Goal: Information Seeking & Learning: Learn about a topic

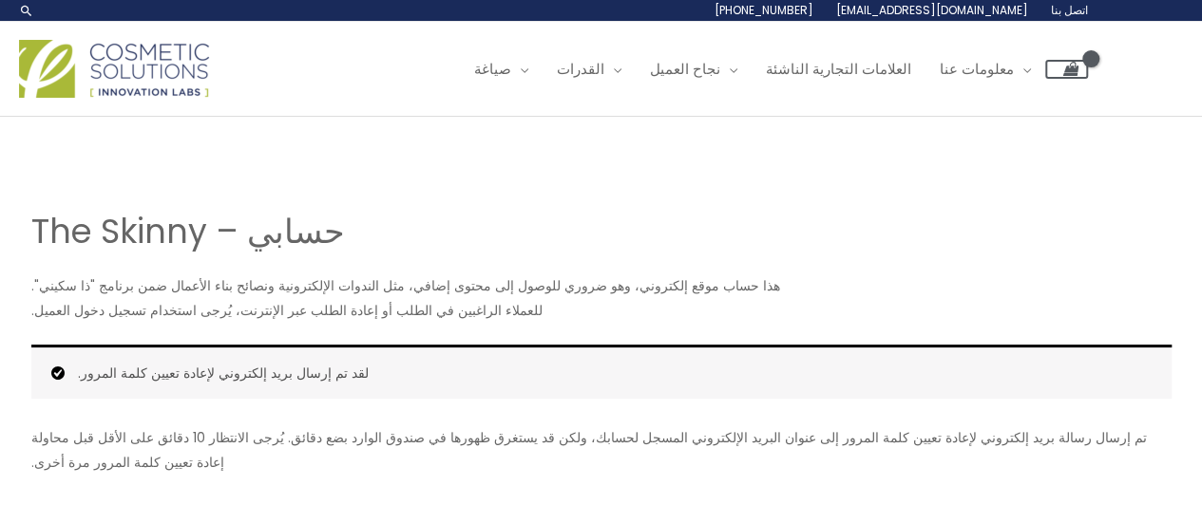
click at [828, 142] on div "حسابي – The Skinny هذا حساب موقع إلكتروني، وهو ضروري للوصول إلى محتوى إضافي، مث…" at bounding box center [601, 333] width 1178 height 432
click at [649, 119] on font "علامة تجارية خاصة" at bounding box center [612, 121] width 109 height 20
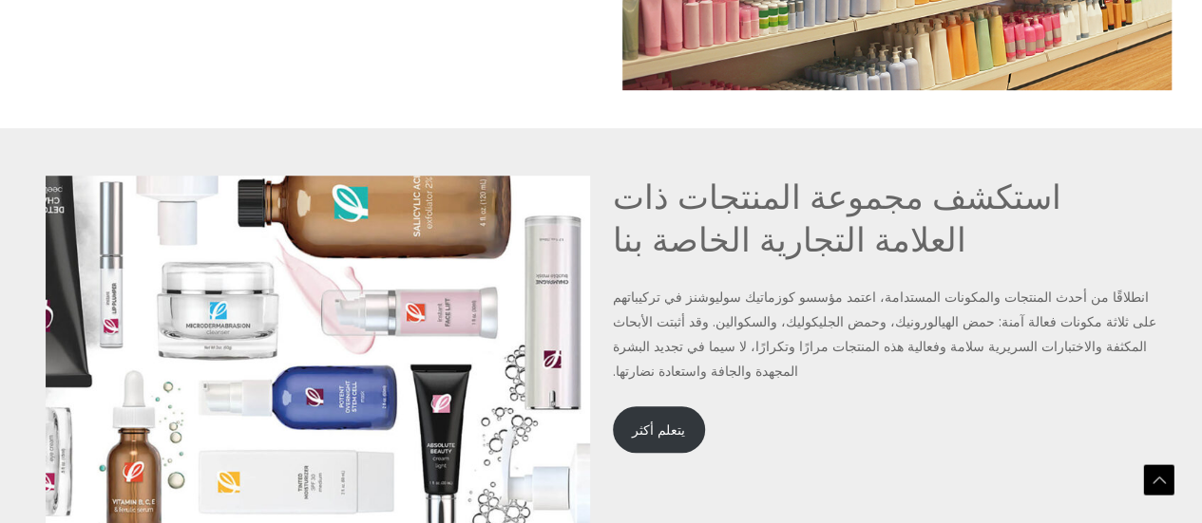
scroll to position [4179, 0]
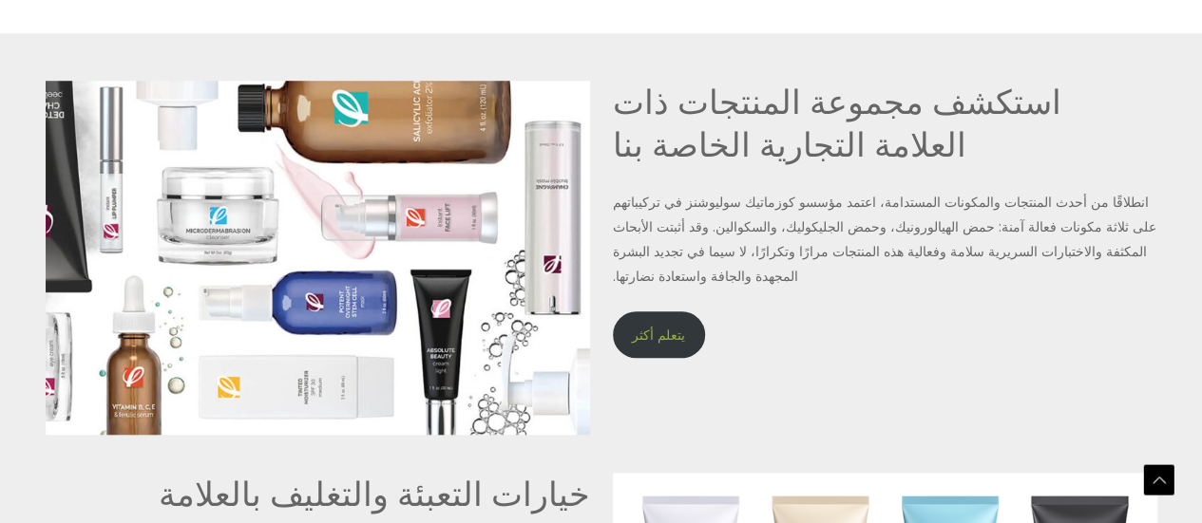
click at [671, 326] on font "يتعلم أكثر" at bounding box center [658, 335] width 53 height 19
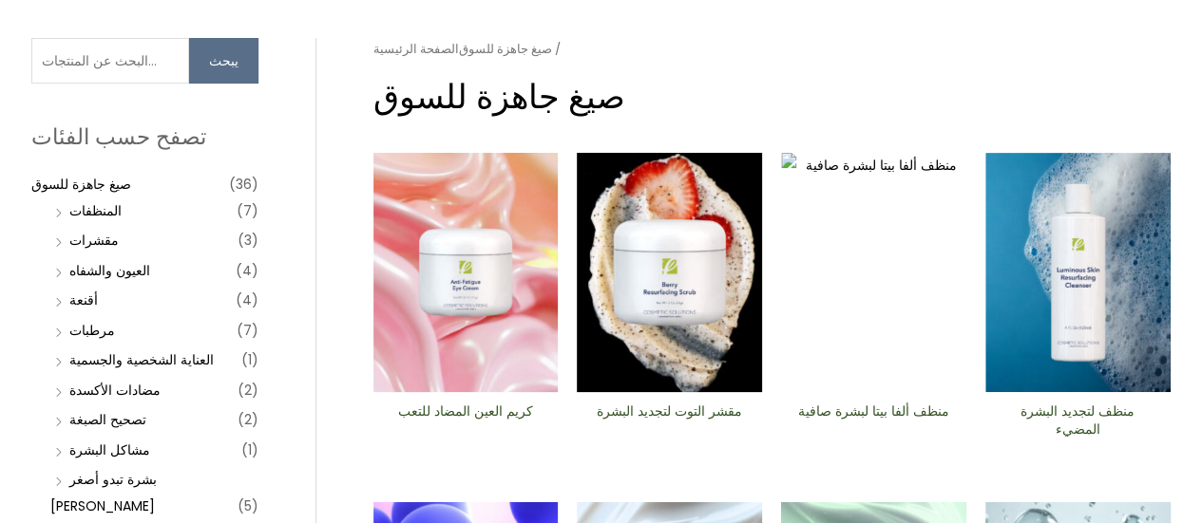
scroll to position [190, 0]
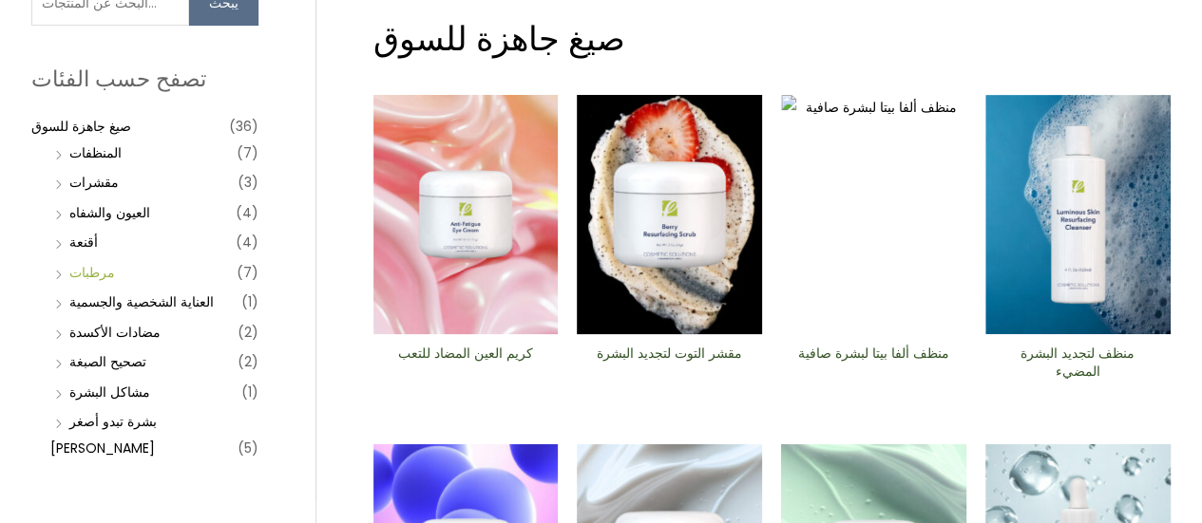
click at [91, 269] on font "مرطبات" at bounding box center [92, 272] width 46 height 19
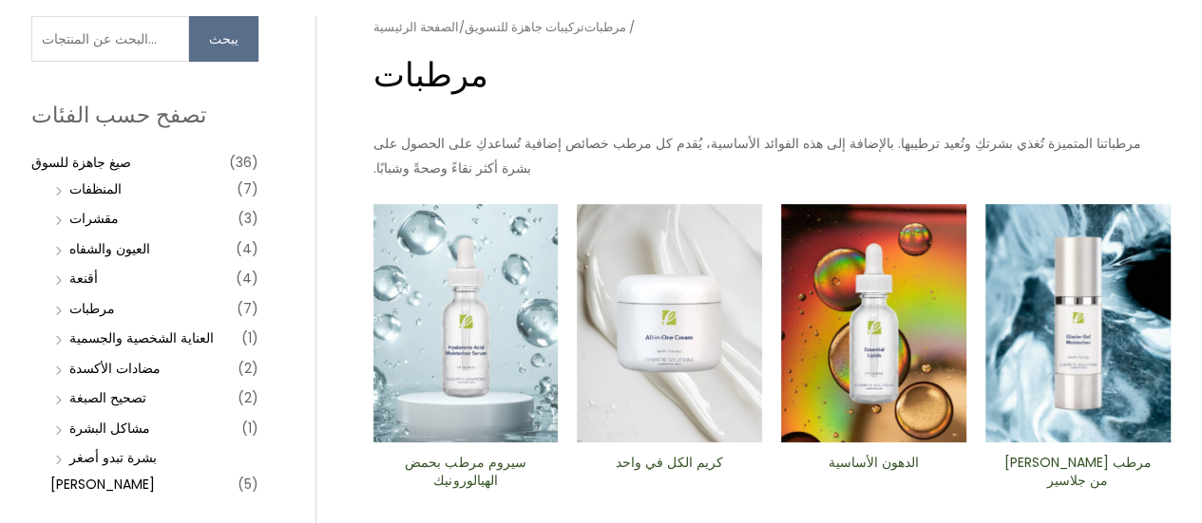
scroll to position [285, 0]
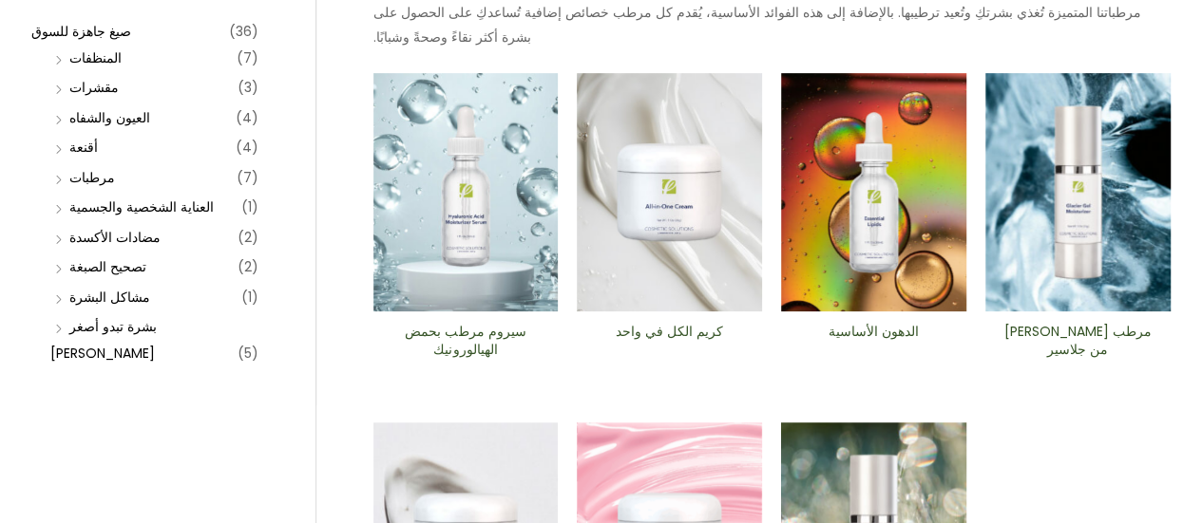
click at [692, 222] on img at bounding box center [669, 192] width 185 height 239
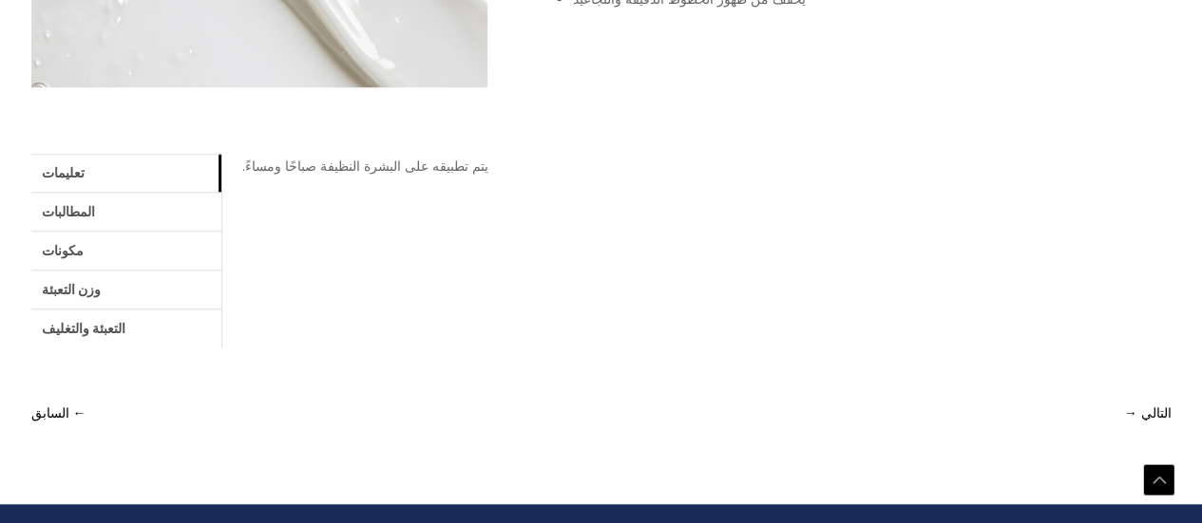
scroll to position [760, 0]
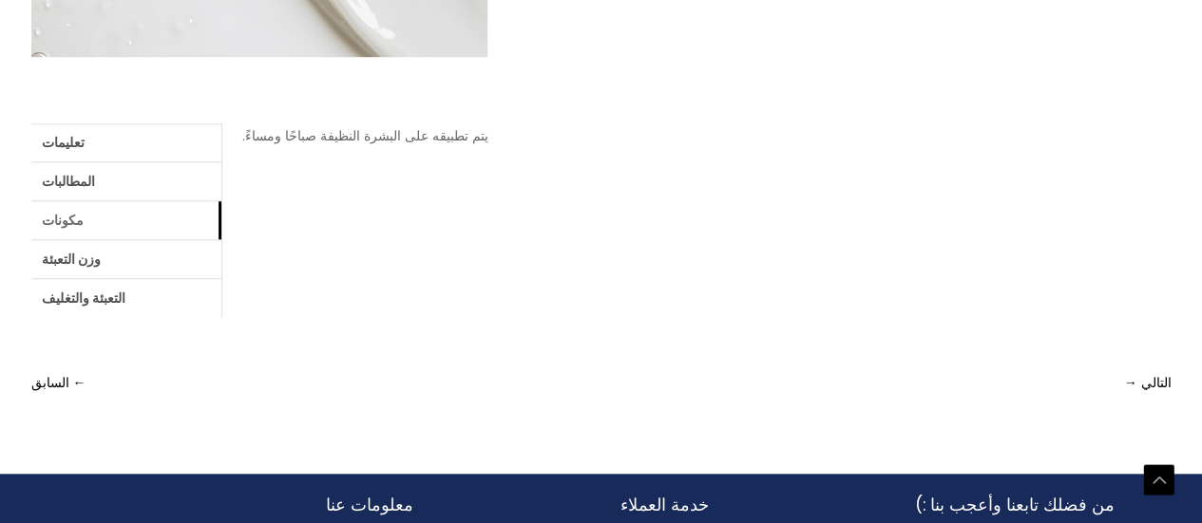
click at [108, 226] on link "مكونات" at bounding box center [126, 220] width 190 height 38
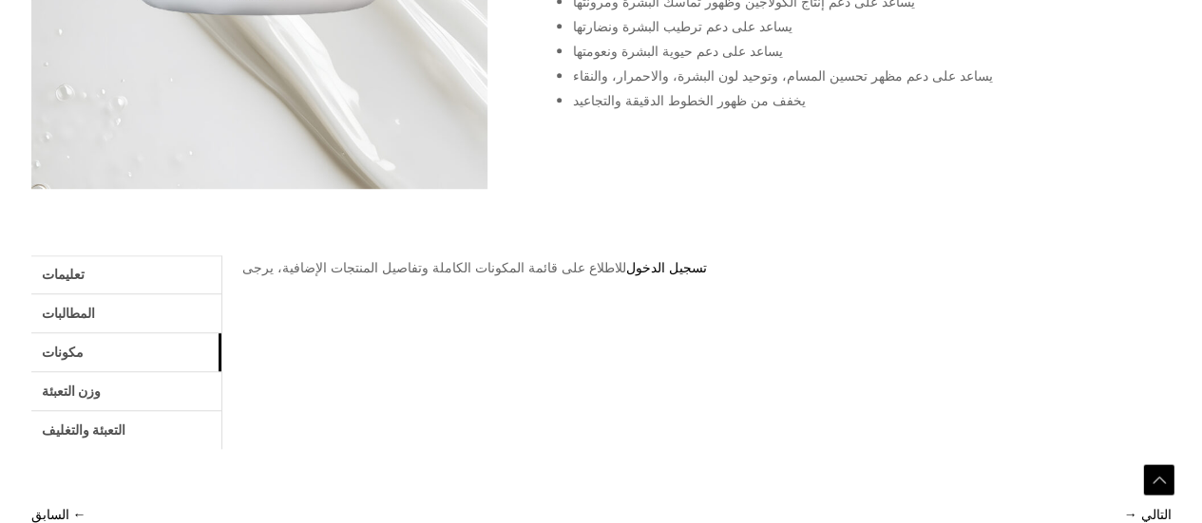
scroll to position [665, 0]
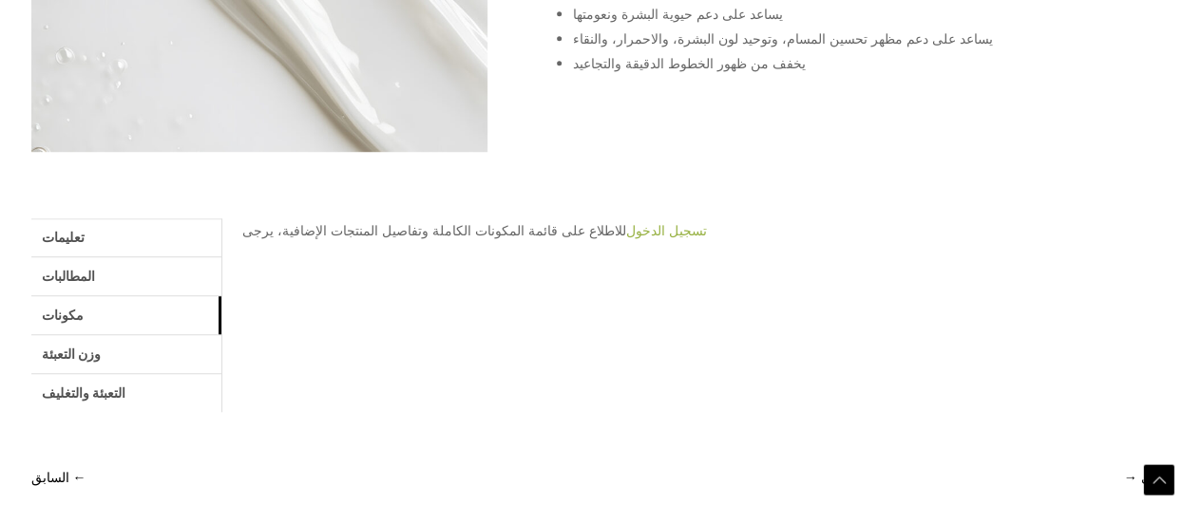
click at [663, 229] on font "تسجيل الدخول" at bounding box center [666, 230] width 81 height 19
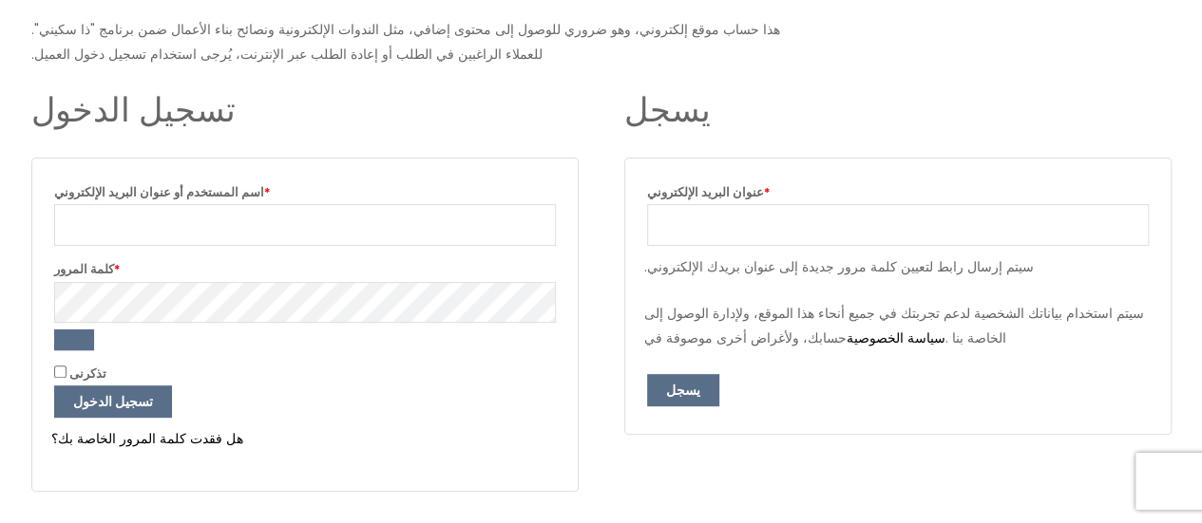
scroll to position [285, 0]
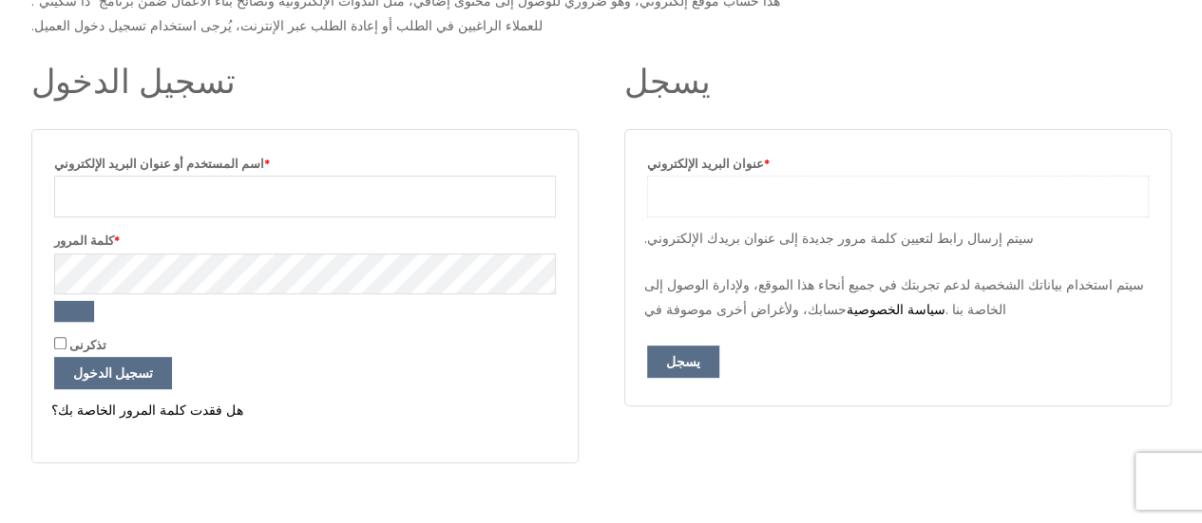
click at [709, 200] on input "عنوان البريد الإلكتروني * مطلوب" at bounding box center [898, 197] width 502 height 42
type input "shopluvita@gmail.com"
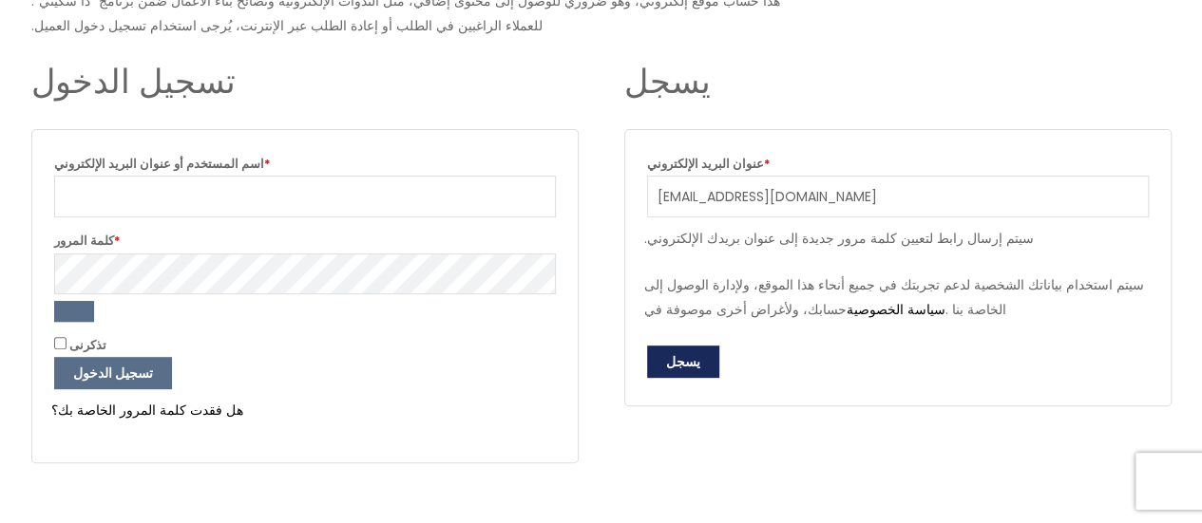
click at [701, 356] on button "يسجل" at bounding box center [683, 362] width 72 height 32
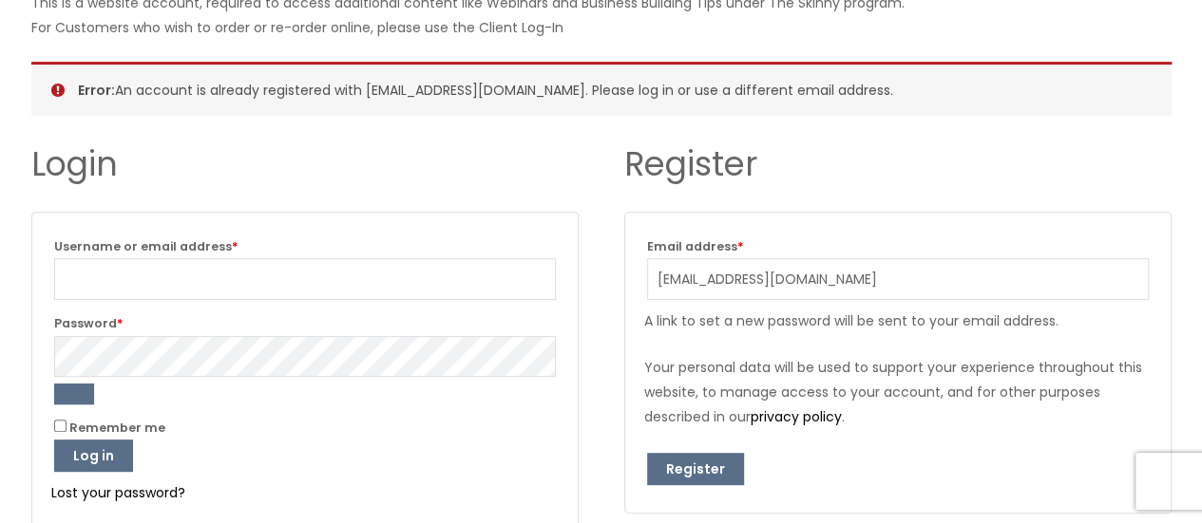
scroll to position [285, 0]
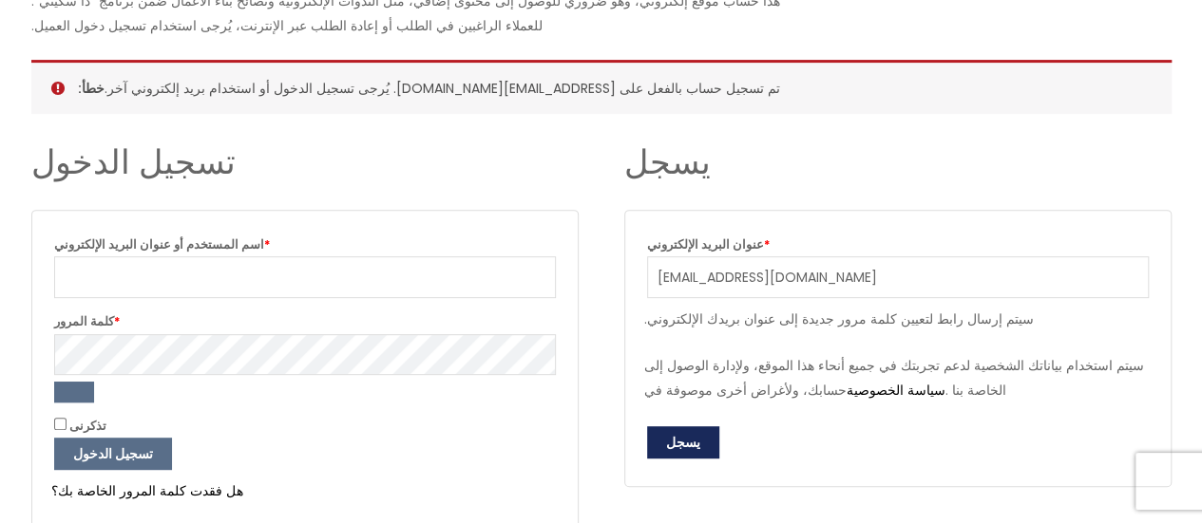
click at [688, 445] on font "يسجل" at bounding box center [683, 442] width 34 height 19
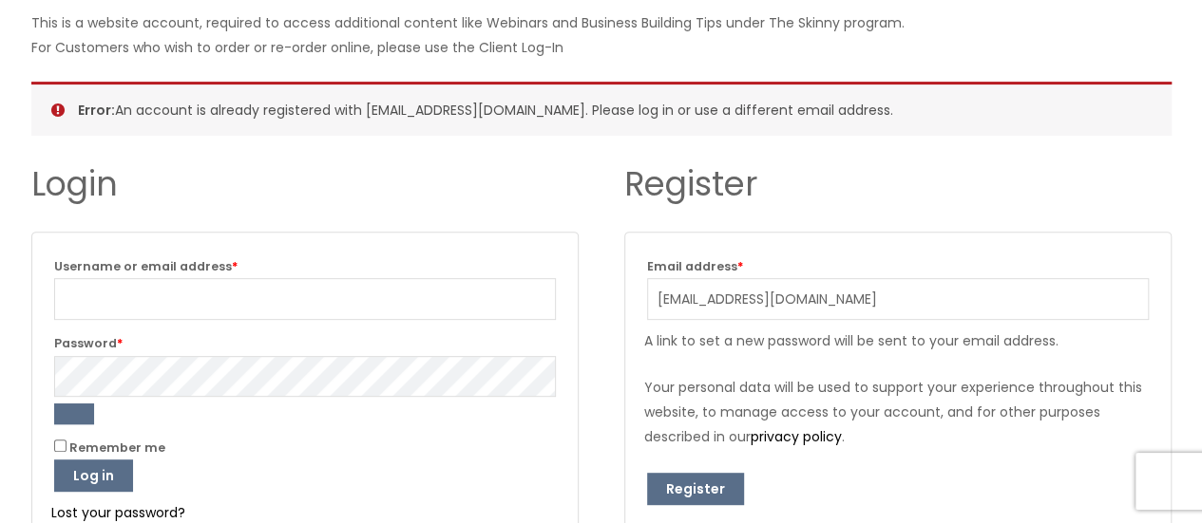
scroll to position [285, 0]
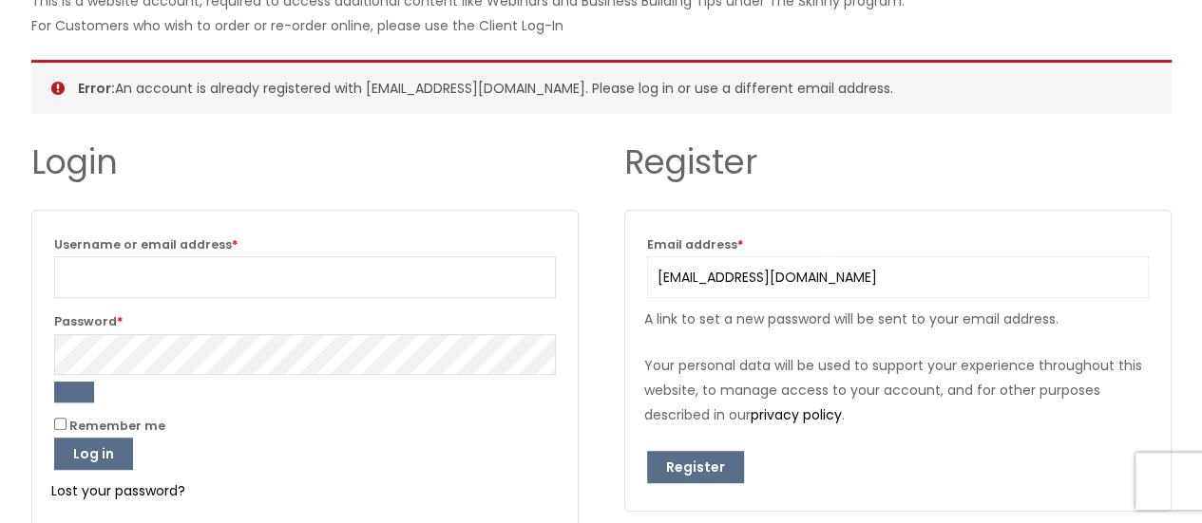
click at [821, 275] on input "[EMAIL_ADDRESS][DOMAIN_NAME]" at bounding box center [898, 277] width 502 height 42
click at [175, 260] on input "Username or email address * Required" at bounding box center [305, 277] width 502 height 42
type input "[EMAIL_ADDRESS][DOMAIN_NAME]"
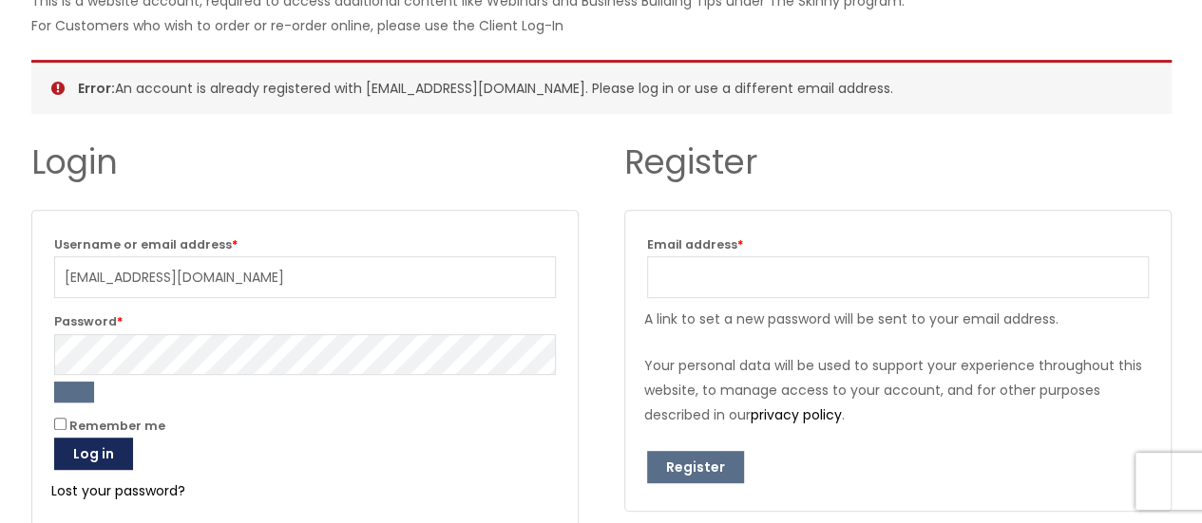
click at [97, 455] on button "Log in" at bounding box center [93, 454] width 79 height 32
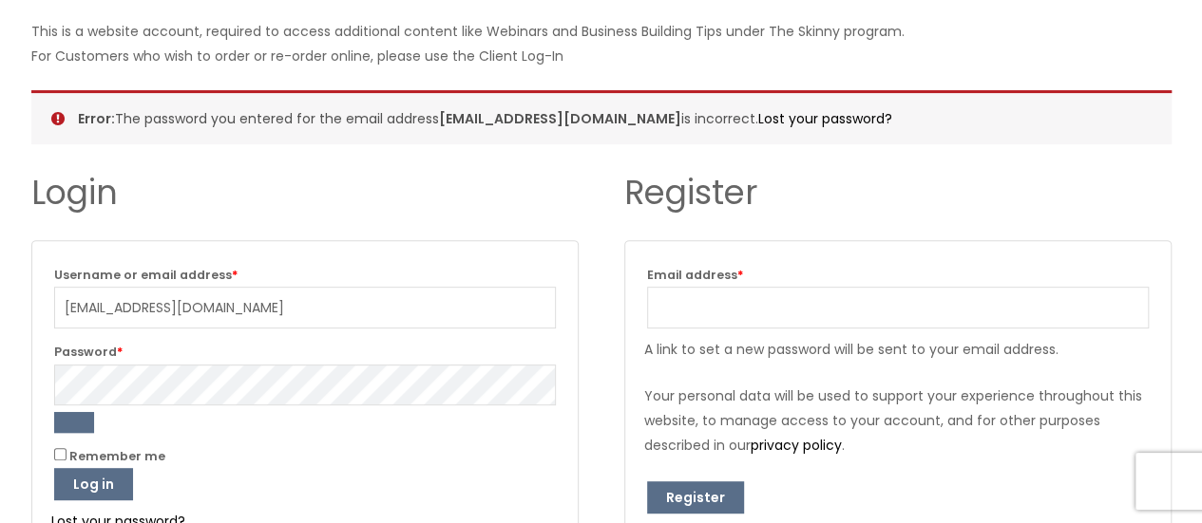
scroll to position [285, 0]
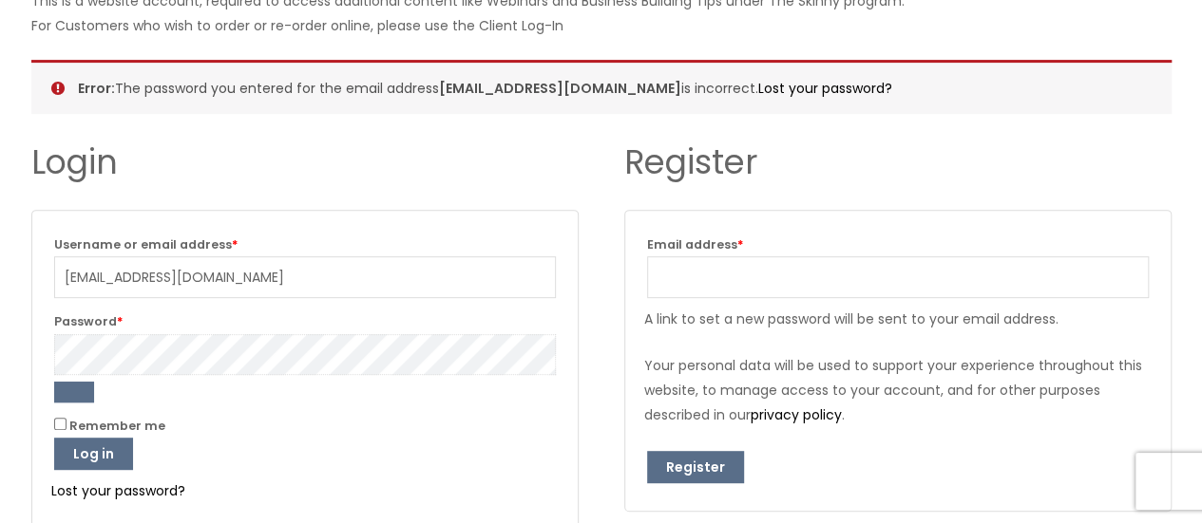
click at [54, 438] on button "Log in" at bounding box center [93, 454] width 79 height 32
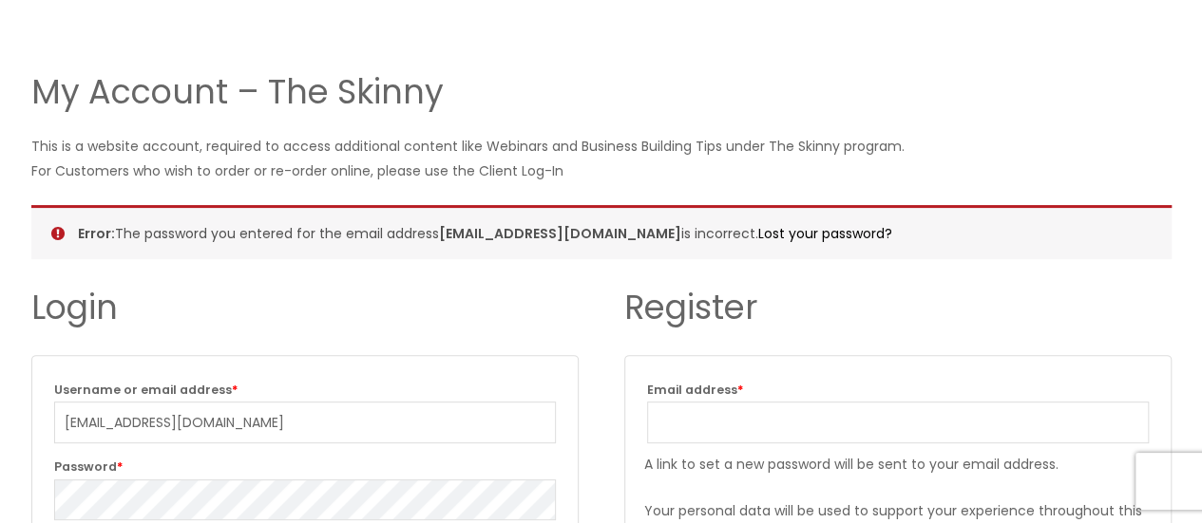
scroll to position [190, 0]
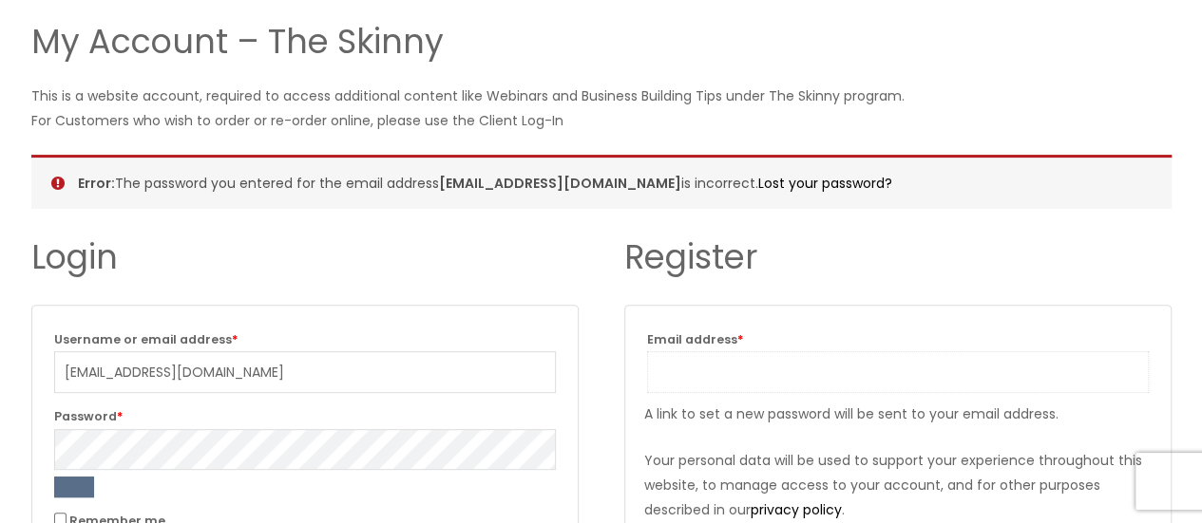
click at [716, 367] on input "Email address * Required" at bounding box center [898, 372] width 502 height 42
type input "[EMAIL_ADDRESS][DOMAIN_NAME]"
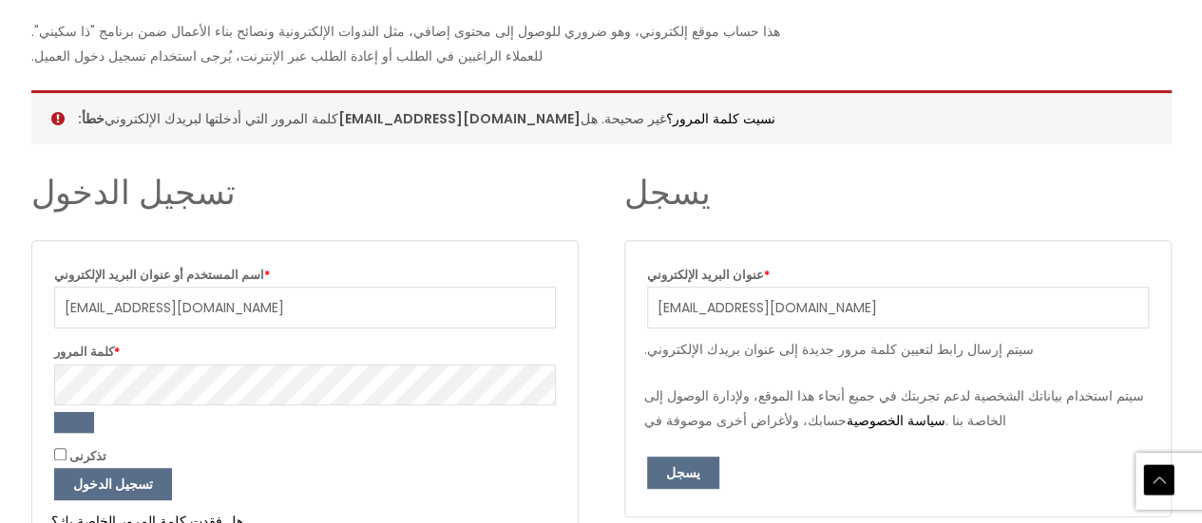
scroll to position [475, 0]
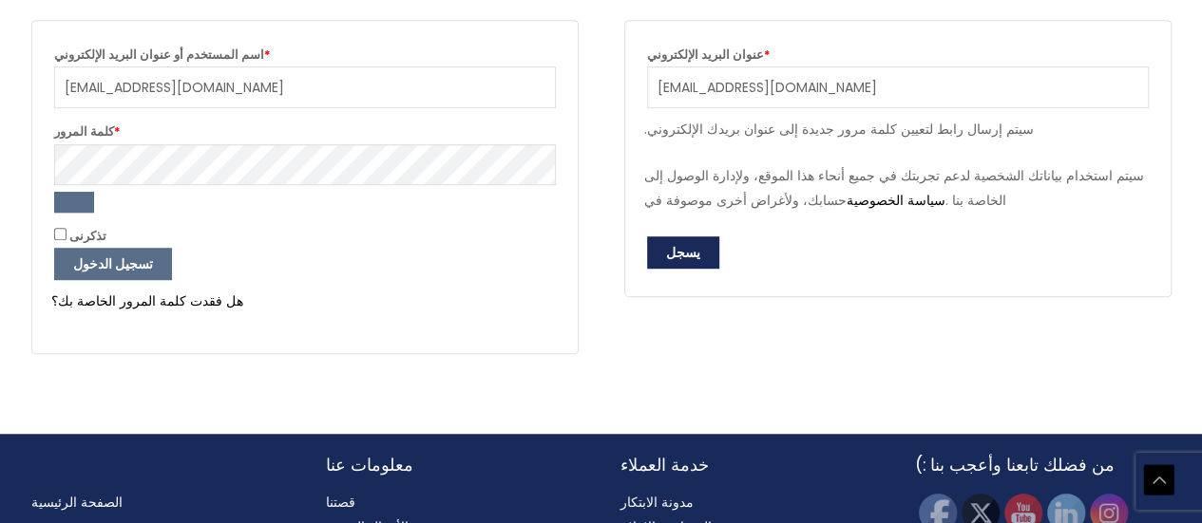
click at [698, 256] on button "يسجل" at bounding box center [683, 253] width 72 height 32
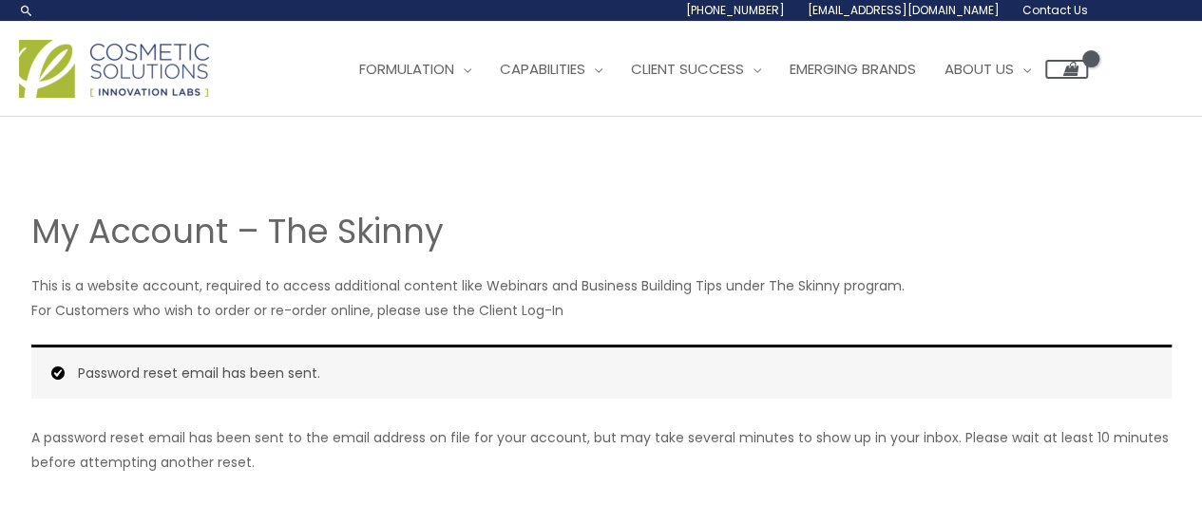
click at [70, 88] on img at bounding box center [114, 69] width 190 height 58
click at [129, 56] on img at bounding box center [114, 69] width 190 height 58
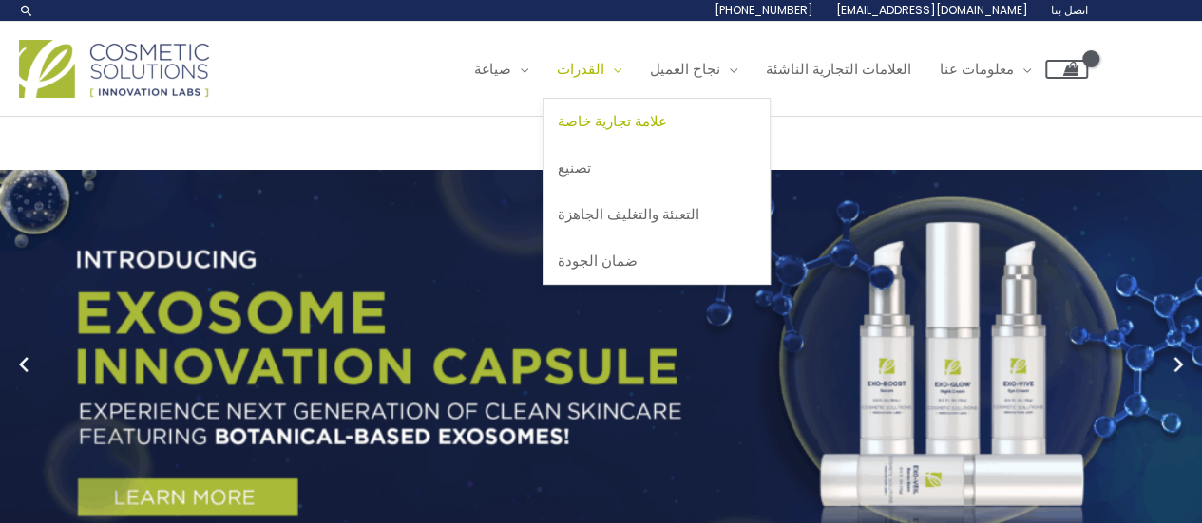
click at [650, 116] on font "علامة تجارية خاصة" at bounding box center [612, 121] width 109 height 20
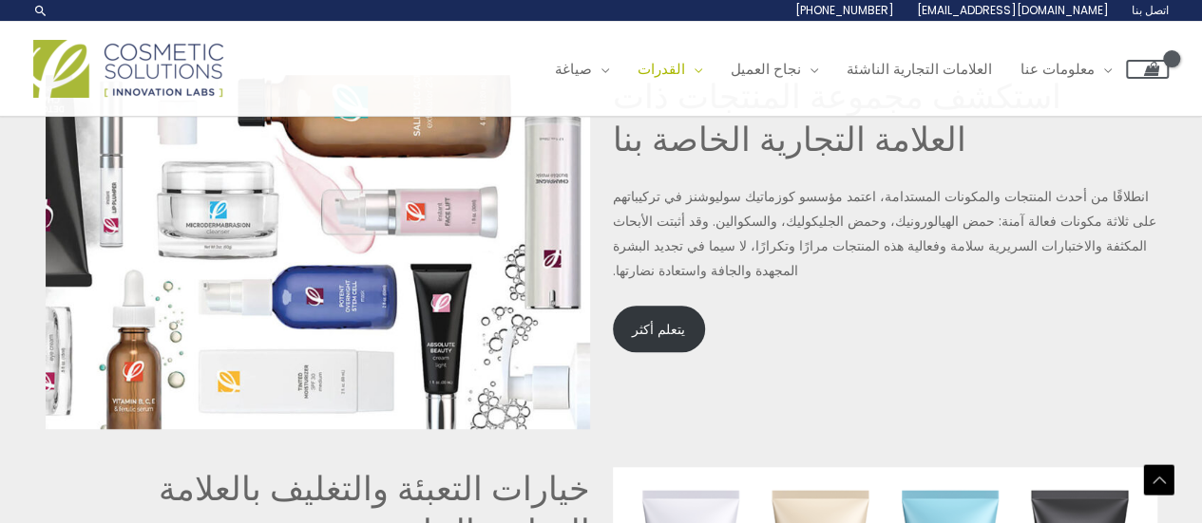
scroll to position [4084, 0]
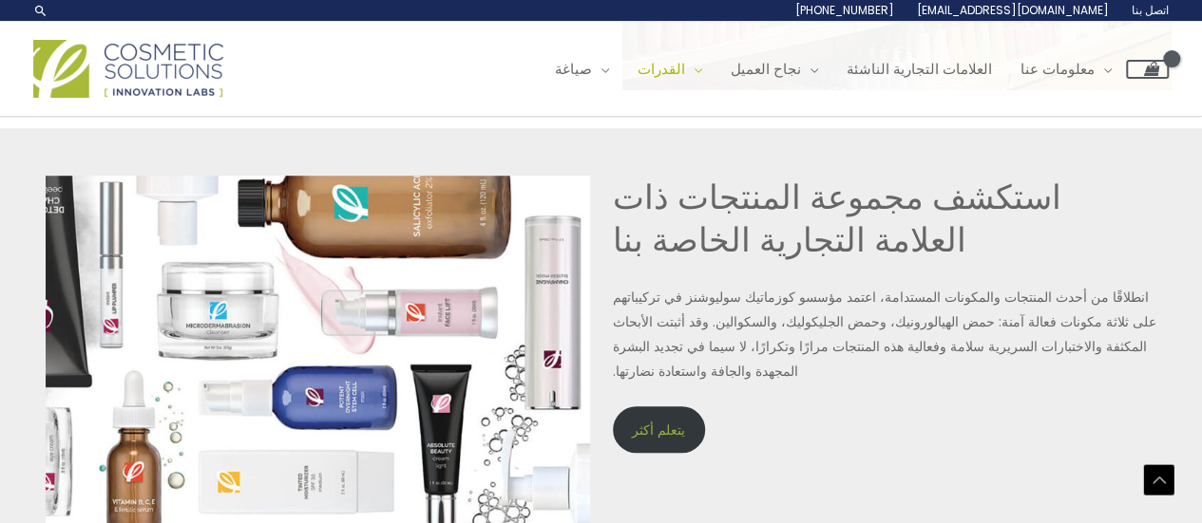
click at [654, 421] on font "يتعلم أكثر" at bounding box center [658, 430] width 53 height 19
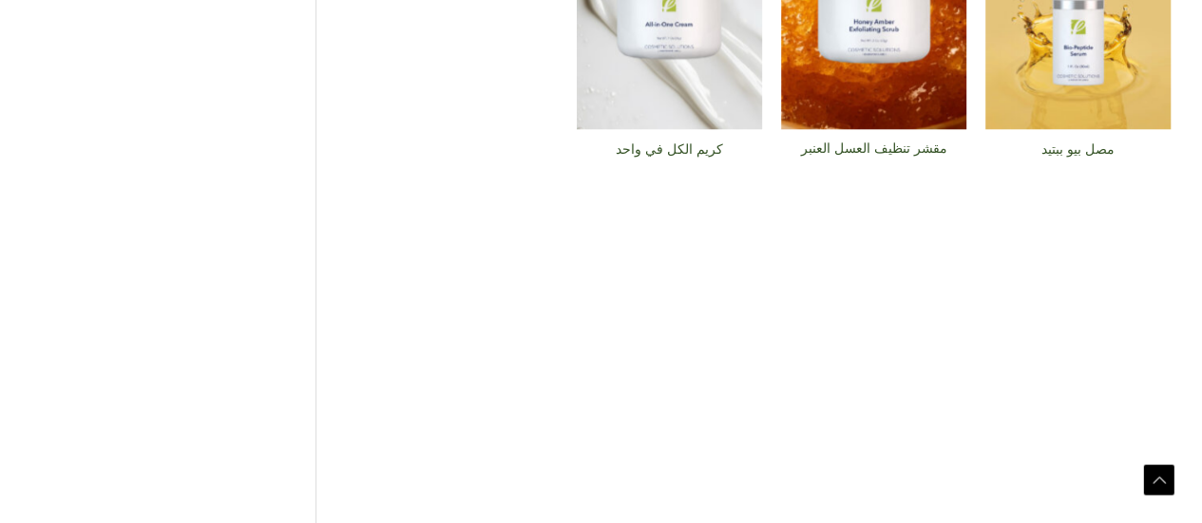
scroll to position [1121, 0]
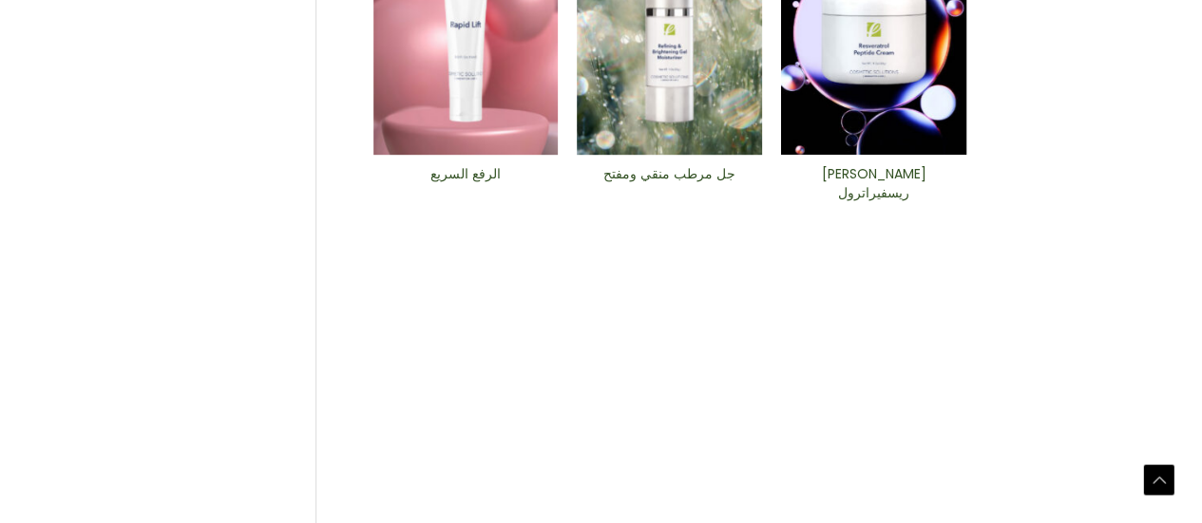
scroll to position [855, 0]
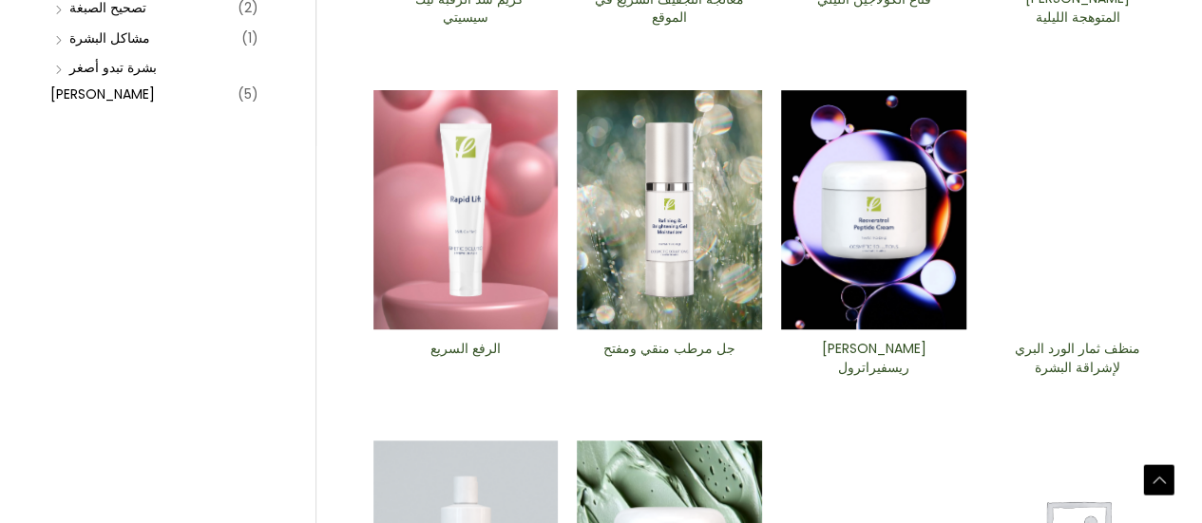
scroll to position [570, 0]
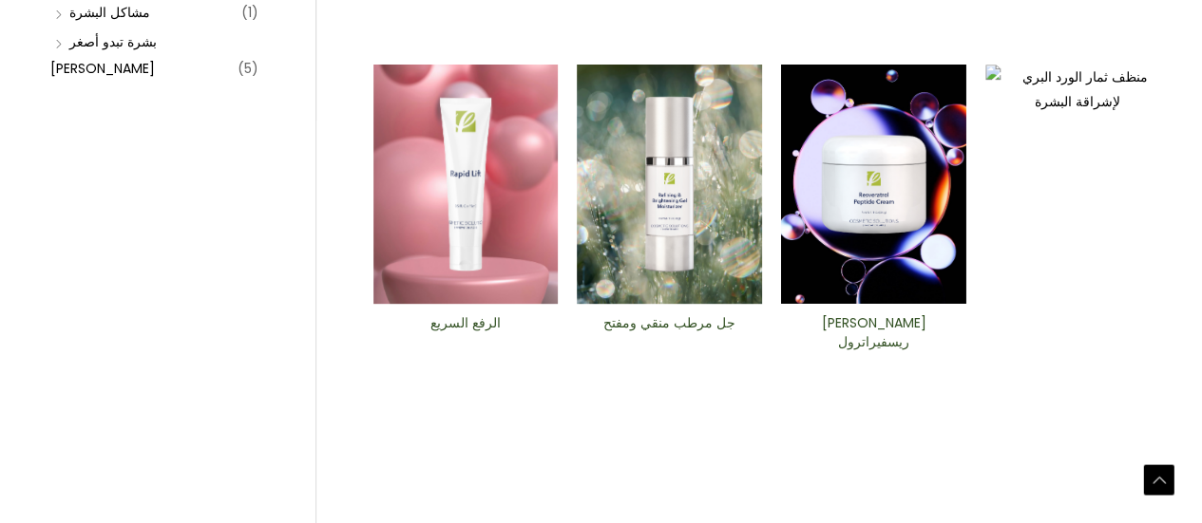
click at [902, 281] on img at bounding box center [873, 184] width 185 height 239
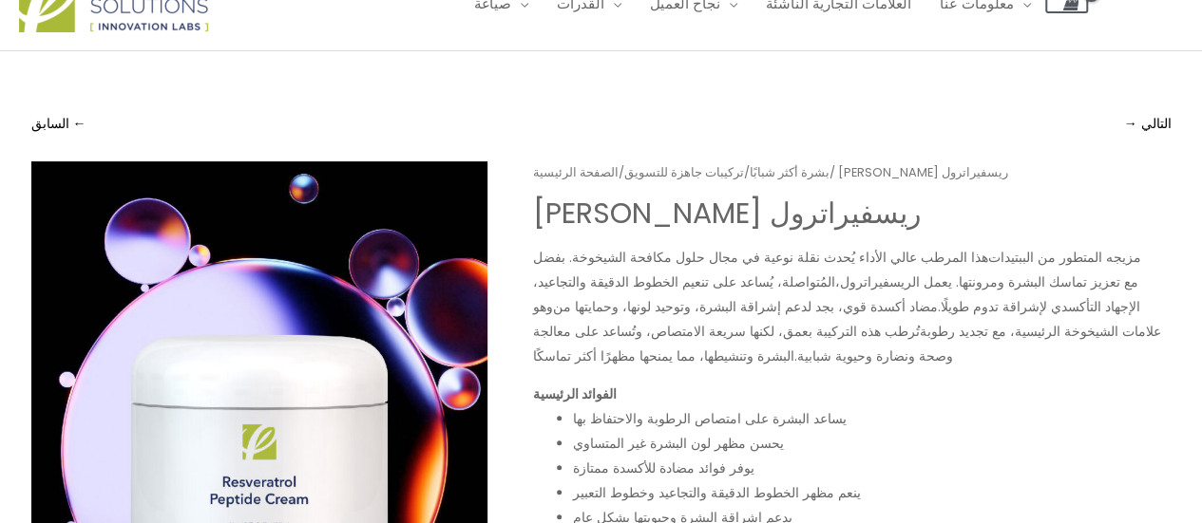
scroll to position [95, 0]
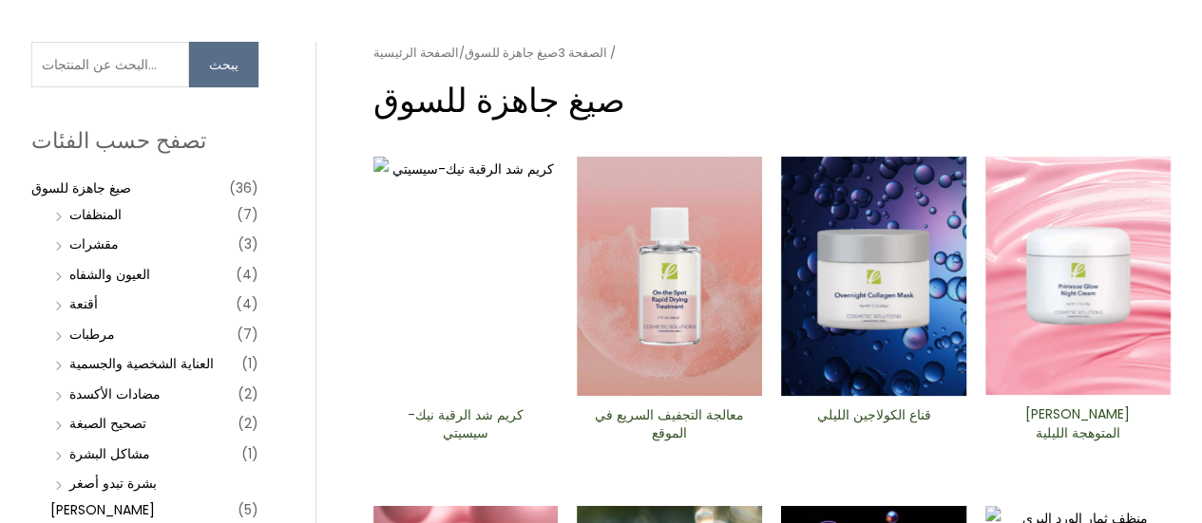
scroll to position [158, 0]
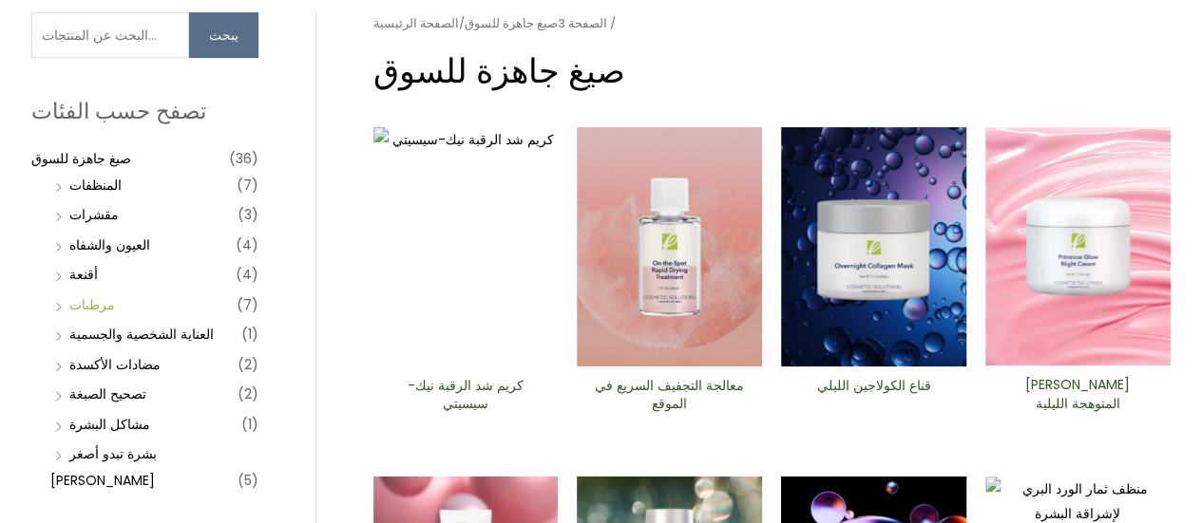
click at [82, 306] on font "مرطبات" at bounding box center [92, 304] width 46 height 19
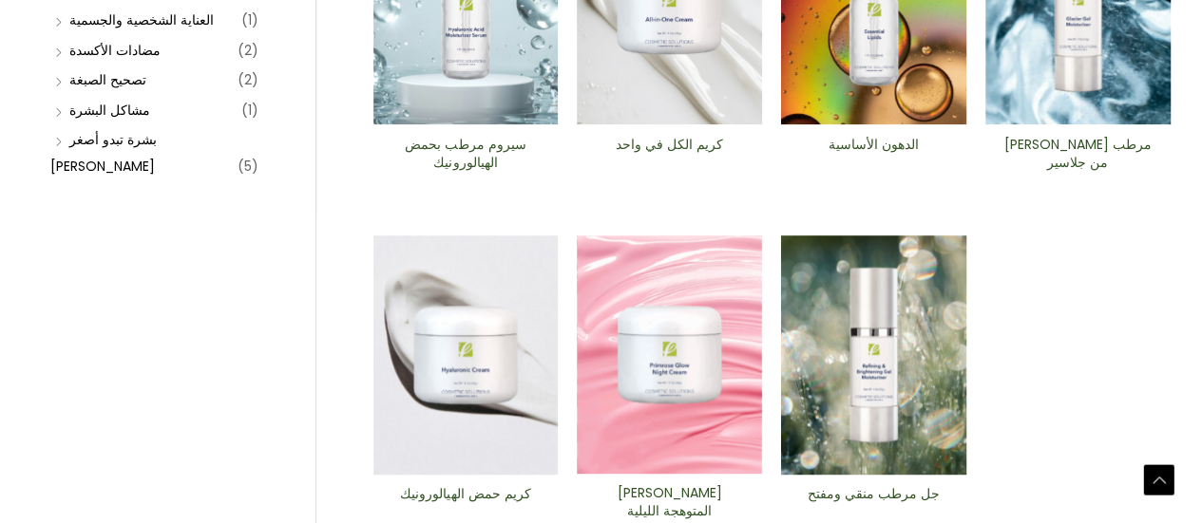
scroll to position [570, 0]
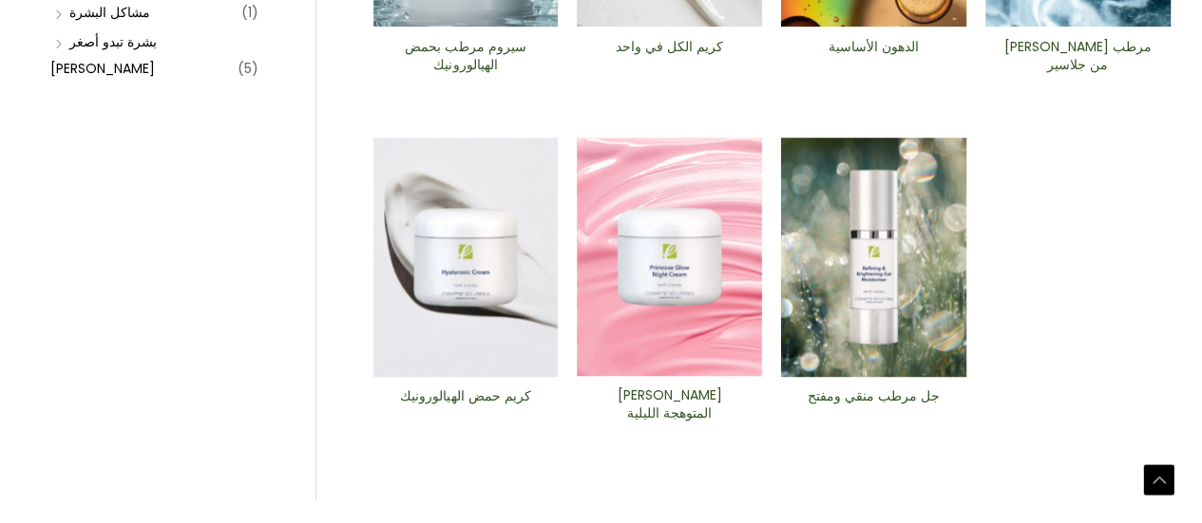
click at [505, 350] on img at bounding box center [465, 257] width 185 height 239
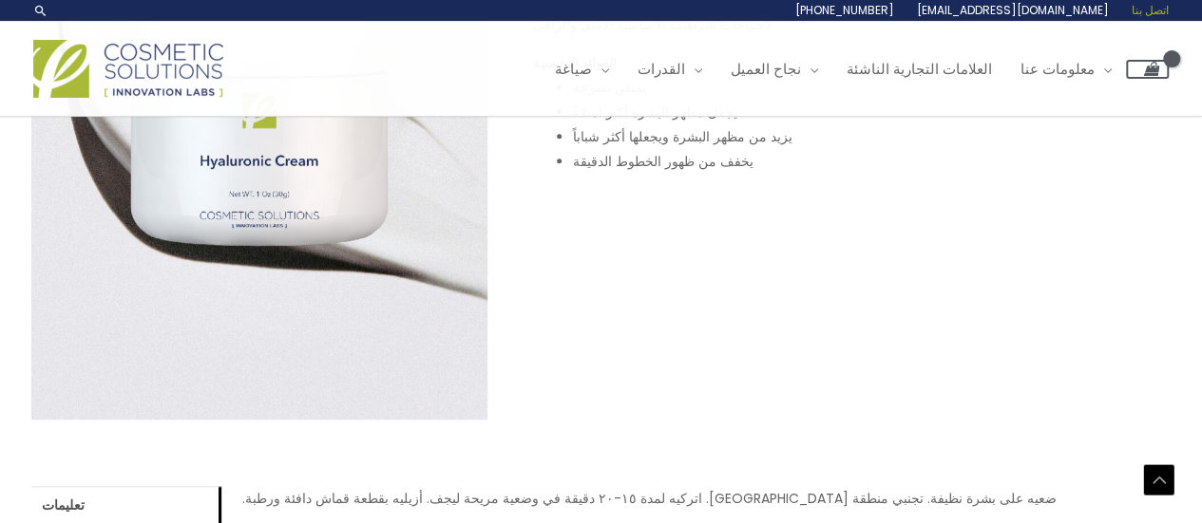
scroll to position [380, 0]
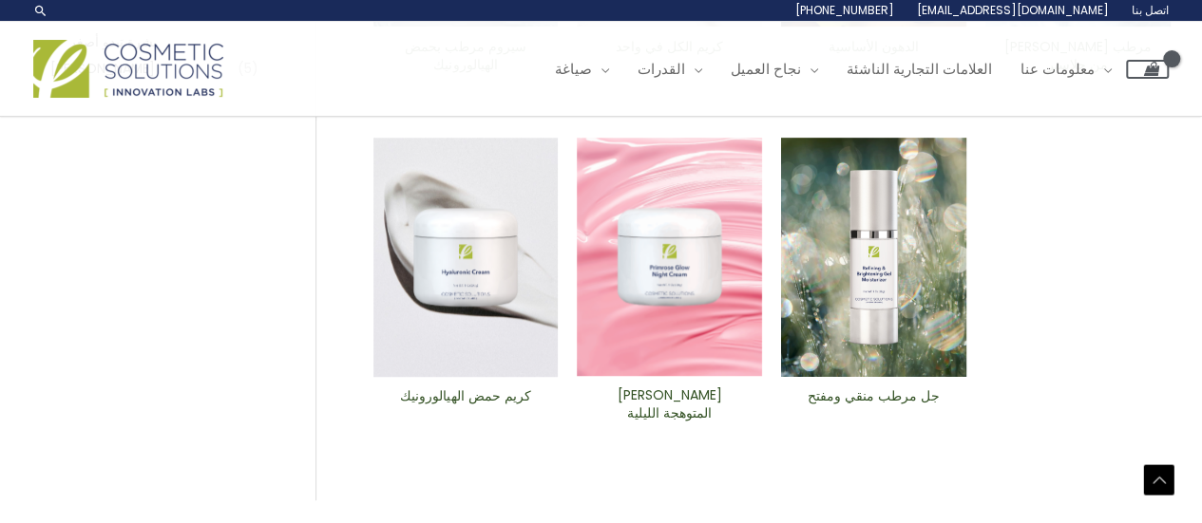
scroll to position [538, 0]
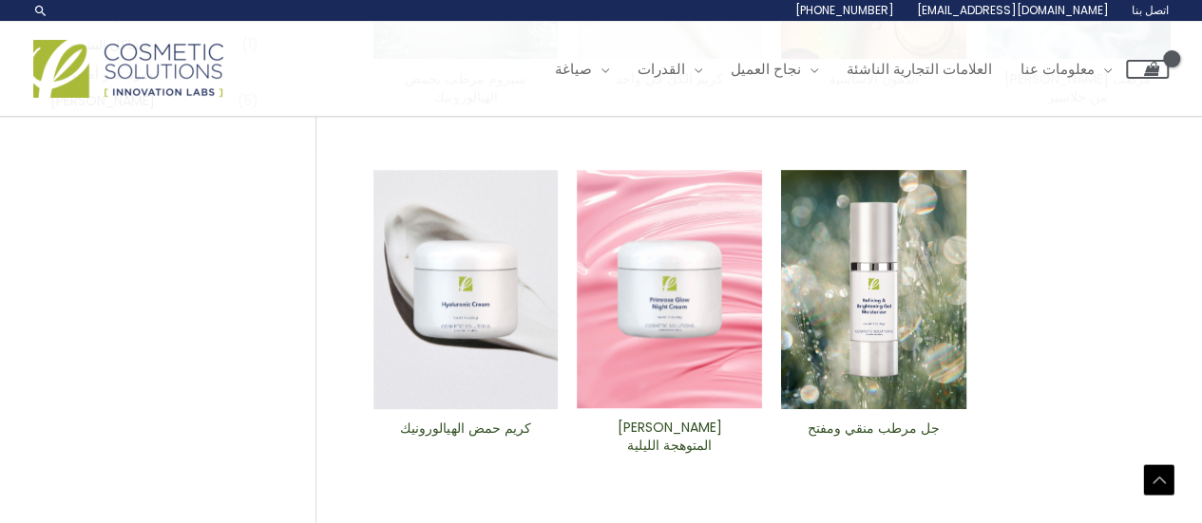
click at [868, 369] on img at bounding box center [873, 289] width 185 height 239
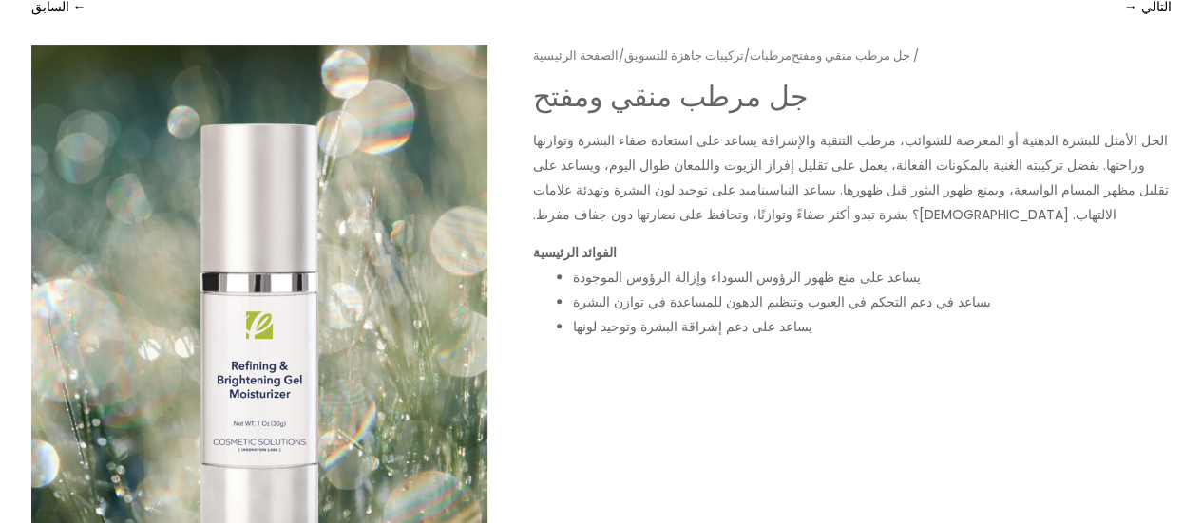
scroll to position [190, 0]
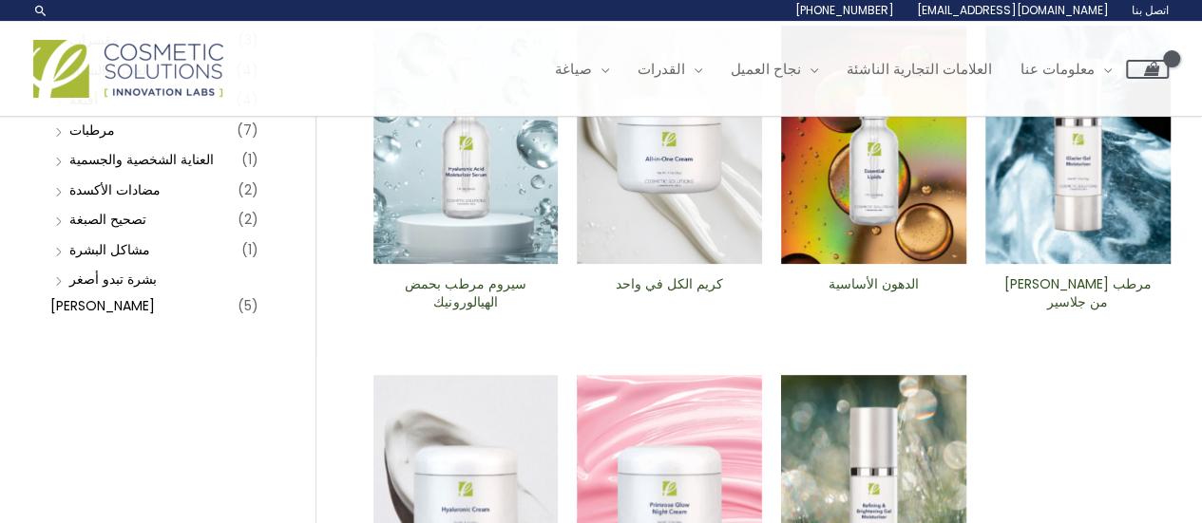
scroll to position [253, 0]
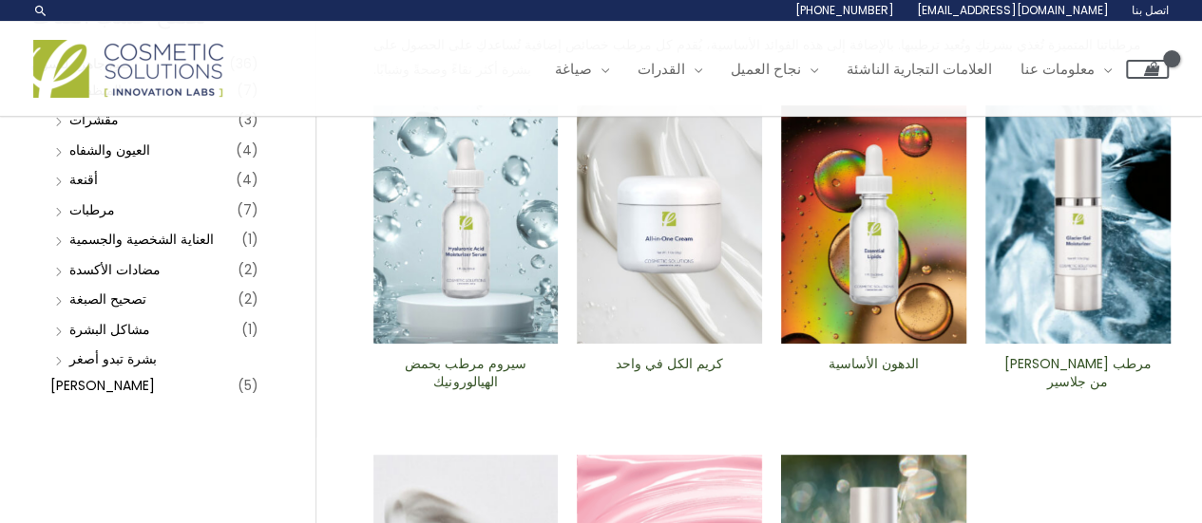
click at [1078, 316] on img at bounding box center [1077, 224] width 185 height 239
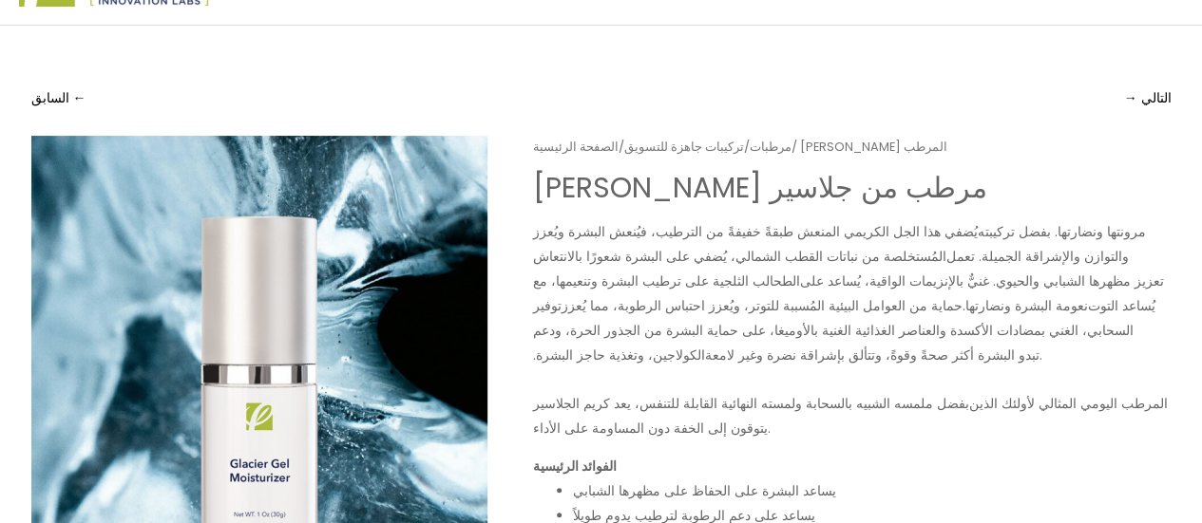
scroll to position [95, 0]
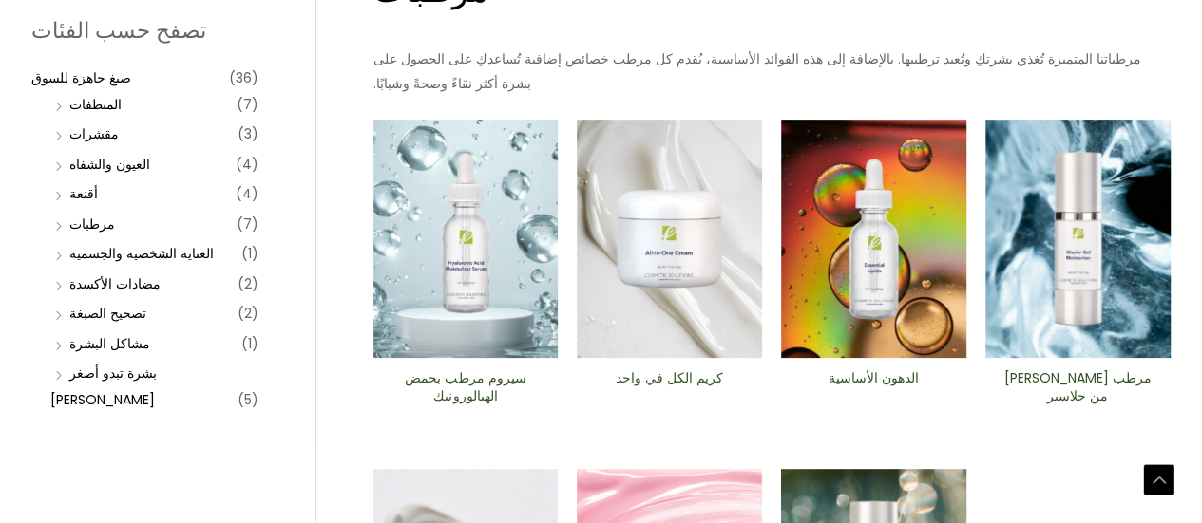
scroll to position [348, 0]
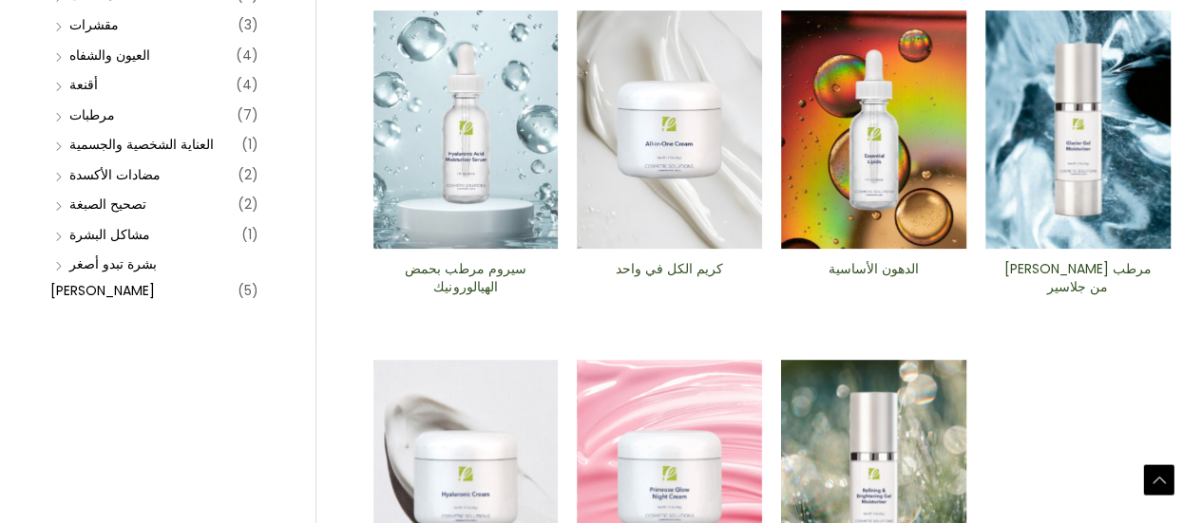
click at [671, 212] on img at bounding box center [669, 129] width 185 height 239
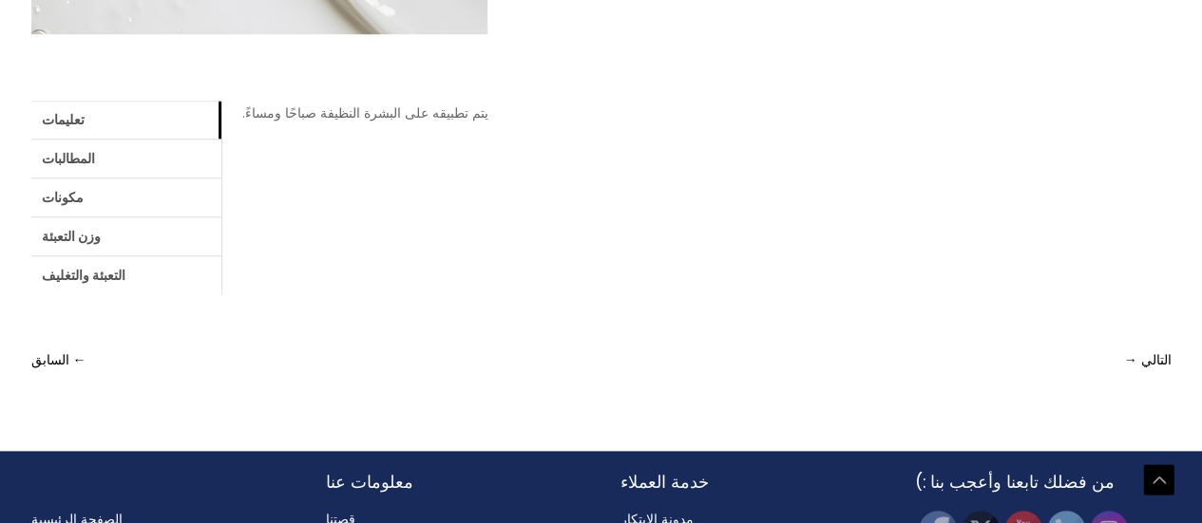
scroll to position [809, 0]
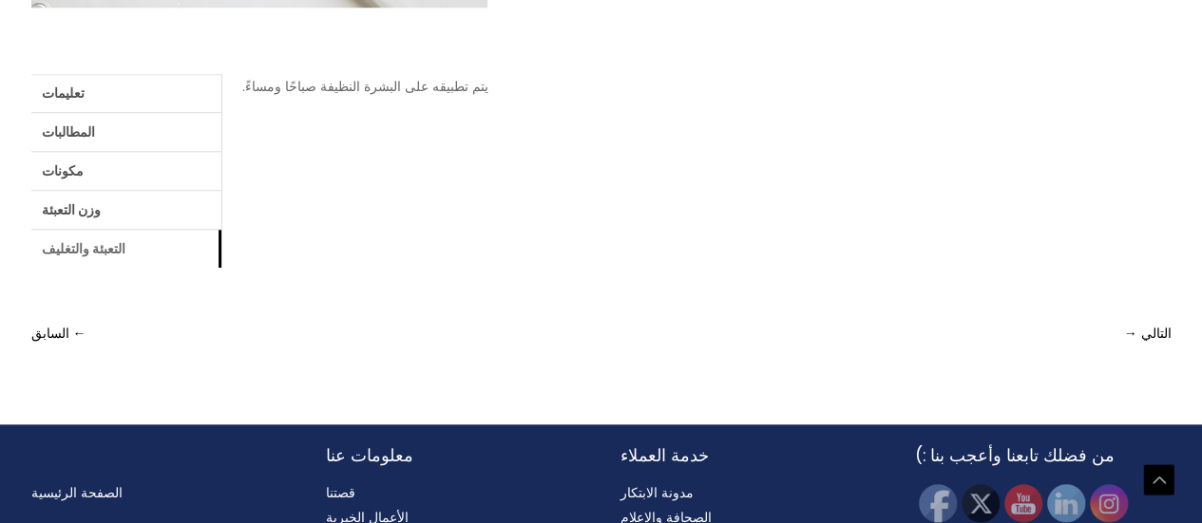
click at [78, 256] on font "التعبئة والتغليف" at bounding box center [84, 248] width 84 height 19
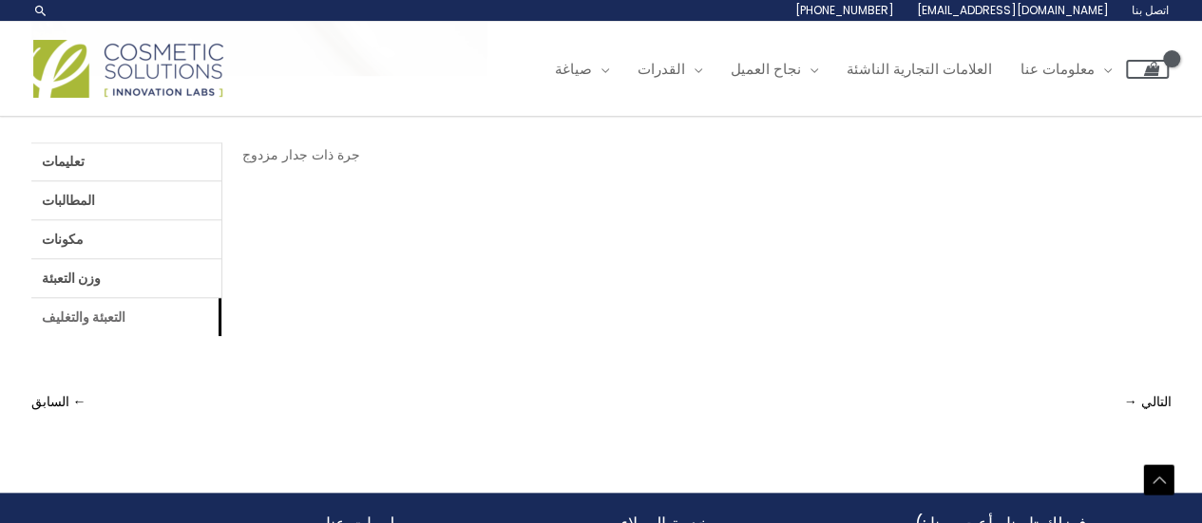
scroll to position [714, 0]
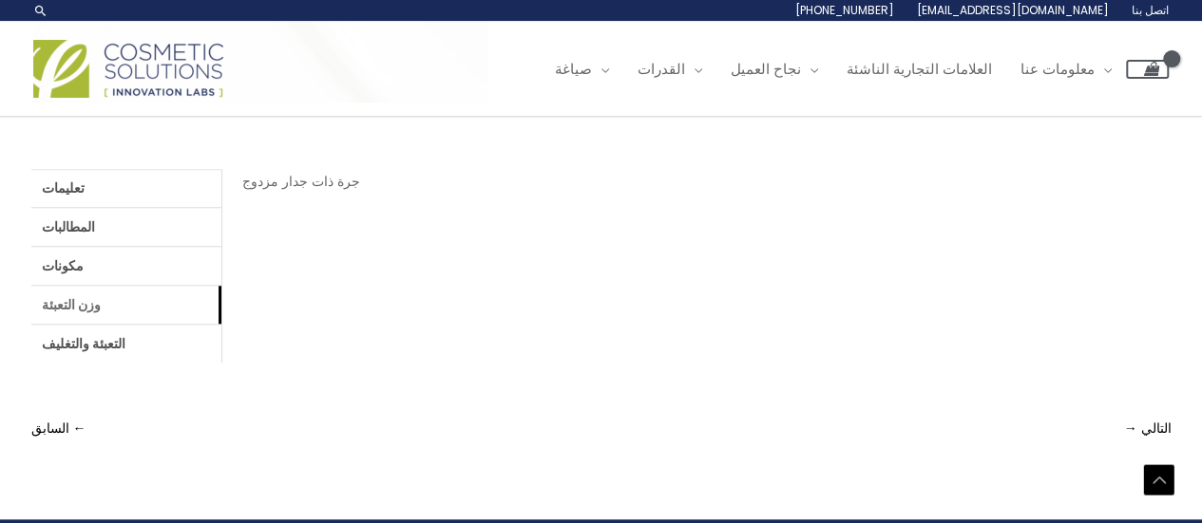
click at [82, 311] on font "وزن التعبئة" at bounding box center [71, 304] width 59 height 19
click at [63, 266] on font "مكونات" at bounding box center [63, 265] width 42 height 19
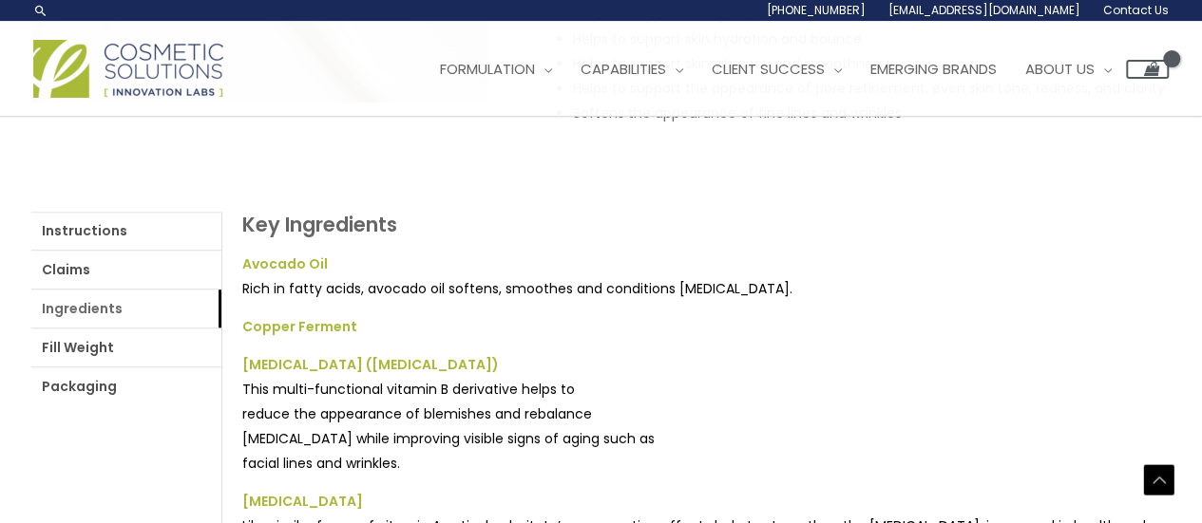
click at [830, 225] on h2 "Key Ingredients" at bounding box center [696, 225] width 909 height 26
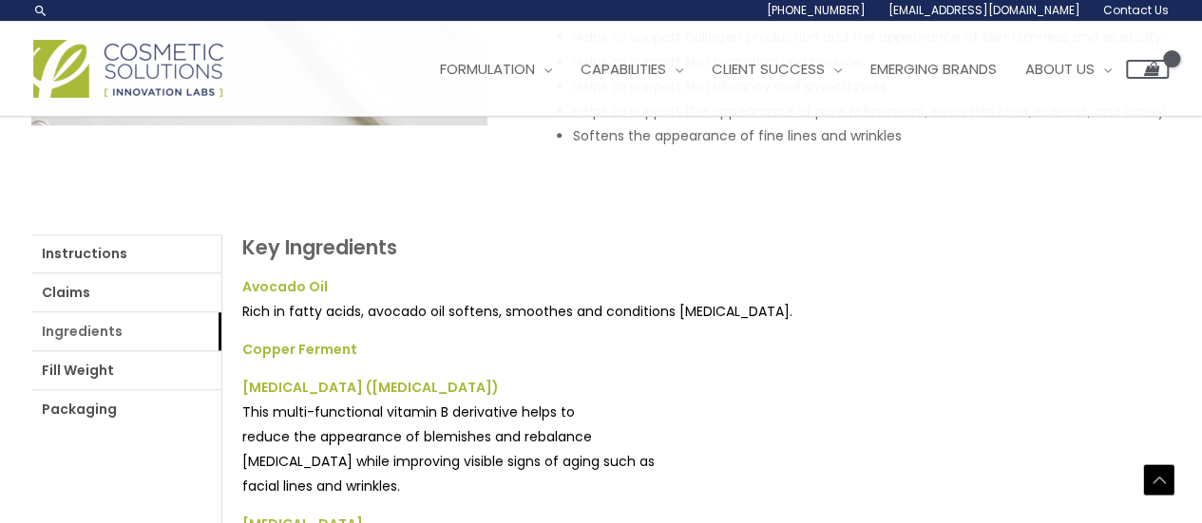
scroll to position [616, 0]
